Goal: Check status: Check status

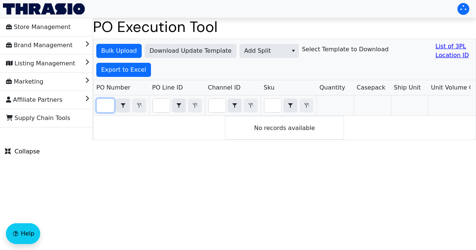
click at [104, 104] on input "Filter" at bounding box center [105, 105] width 17 height 13
paste input "PO67033"
type input "PO67033"
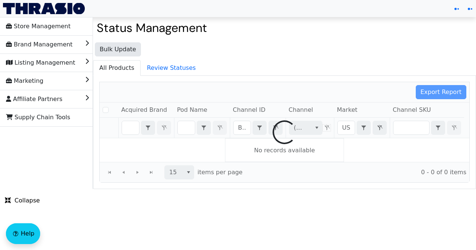
checkbox input "false"
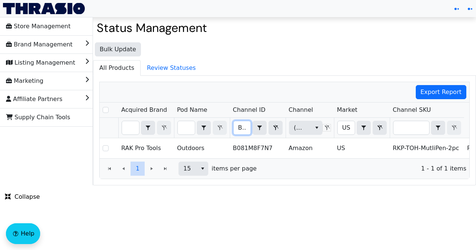
scroll to position [0, 29]
drag, startPoint x: 237, startPoint y: 125, endPoint x: 248, endPoint y: 125, distance: 11.1
click at [248, 125] on input "B081M8F7N7" at bounding box center [241, 127] width 17 height 13
